Goal: Complete application form

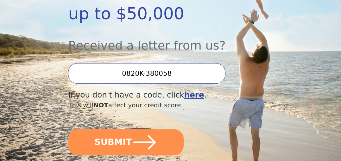
scroll to position [165, 0]
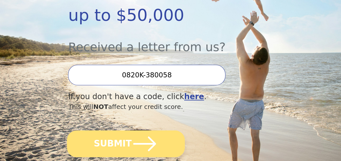
click at [133, 131] on icon "submit" at bounding box center [145, 144] width 26 height 26
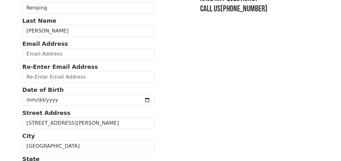
scroll to position [64, 0]
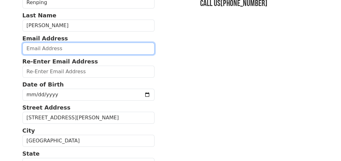
click at [74, 50] on input "email" at bounding box center [88, 49] width 132 height 12
type input "[PERSON_NAME][EMAIL_ADDRESS][DOMAIN_NAME]"
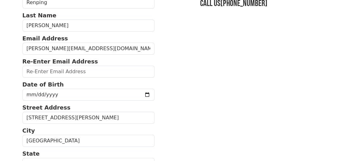
type input "[PERSON_NAME][EMAIL_ADDRESS][DOMAIN_NAME]"
type input "08054"
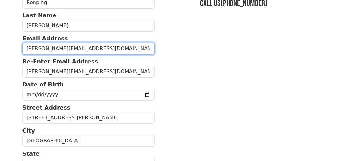
type input "[PHONE_NUMBER]"
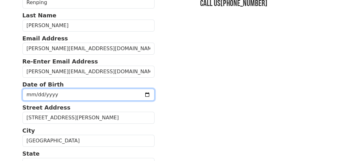
click at [100, 97] on input "date" at bounding box center [88, 95] width 132 height 12
type input "[DATE]"
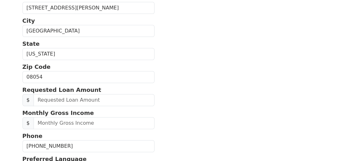
scroll to position [184, 0]
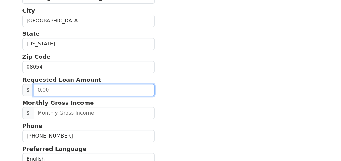
click at [102, 86] on input "text" at bounding box center [94, 90] width 121 height 12
type input "50,000.00"
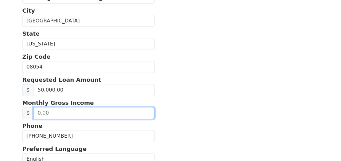
click at [85, 110] on input "text" at bounding box center [94, 113] width 121 height 12
type input "9,000.00"
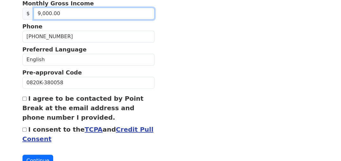
scroll to position [284, 0]
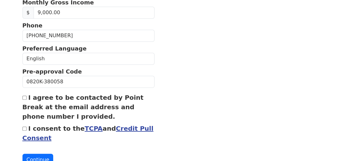
click at [24, 96] on input "I agree to be contacted by Point Break at the email address and phone number I …" at bounding box center [24, 98] width 4 height 4
checkbox input "true"
click at [23, 127] on input "I consent to the TCPA and Credit Pull Consent" at bounding box center [24, 129] width 4 height 4
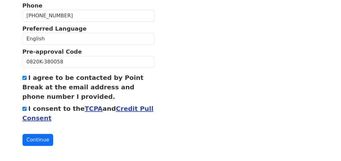
click at [85, 106] on link "TCPA" at bounding box center [93, 109] width 18 height 8
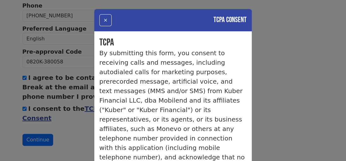
click at [275, 49] on div "× TCPA Consent TCPA By submitting this form, you consent to receiving calls and…" at bounding box center [173, 80] width 346 height 161
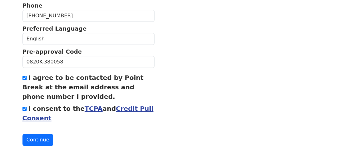
click at [23, 107] on input "I consent to the TCPA and Credit Pull Consent" at bounding box center [24, 109] width 4 height 4
click at [126, 106] on link "Credit Pull Consent" at bounding box center [87, 113] width 131 height 17
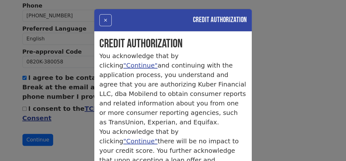
click at [264, 59] on div "× Credit Authorization Credit Authorization You acknowledge that by clicking "C…" at bounding box center [173, 80] width 346 height 161
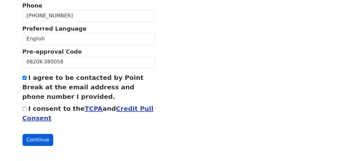
click at [35, 138] on button "Continue" at bounding box center [37, 140] width 31 height 12
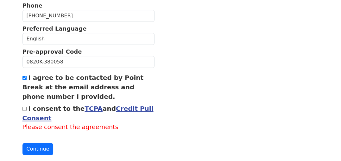
click at [115, 109] on link "Credit Pull Consent" at bounding box center [87, 113] width 131 height 17
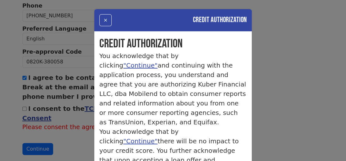
click at [263, 99] on div "× Credit Authorization Credit Authorization You acknowledge that by clicking "C…" at bounding box center [173, 80] width 346 height 161
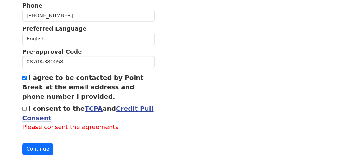
click at [25, 108] on input "I consent to the TCPA and Credit Pull Consent" at bounding box center [24, 109] width 4 height 4
checkbox input "true"
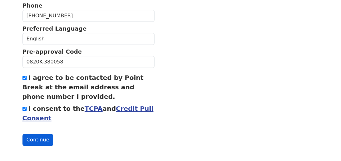
click at [43, 141] on button "Continue" at bounding box center [37, 140] width 31 height 12
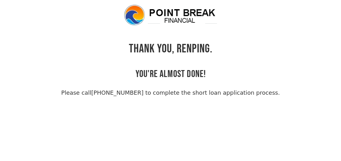
scroll to position [15, 0]
